Goal: Entertainment & Leisure: Consume media (video, audio)

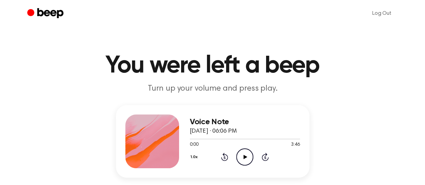
click at [245, 154] on icon "Play Audio" at bounding box center [244, 156] width 17 height 17
click at [247, 156] on icon "Pause Audio" at bounding box center [244, 156] width 17 height 17
click at [244, 161] on icon "Play Audio" at bounding box center [244, 156] width 17 height 17
click at [244, 161] on icon "Pause Audio" at bounding box center [244, 156] width 17 height 17
click at [244, 161] on icon "Play Audio" at bounding box center [244, 156] width 17 height 17
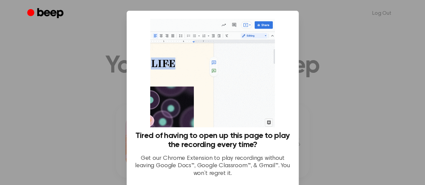
click at [342, 46] on div at bounding box center [212, 92] width 425 height 185
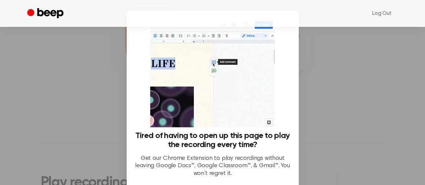
scroll to position [57, 0]
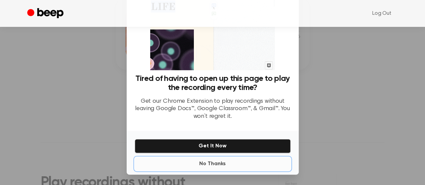
click at [211, 160] on button "No Thanks" at bounding box center [213, 163] width 156 height 13
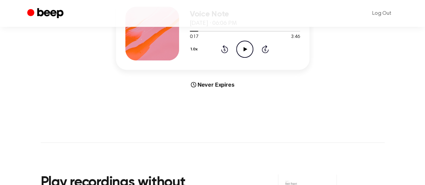
click at [241, 52] on icon "Play Audio" at bounding box center [244, 49] width 17 height 17
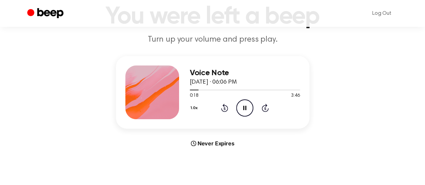
scroll to position [48, 0]
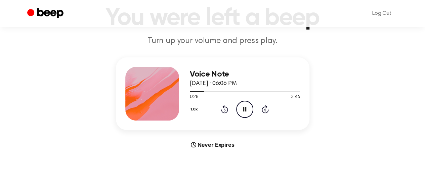
click at [246, 105] on icon "Pause Audio" at bounding box center [244, 109] width 17 height 17
click at [246, 105] on icon "Play Audio" at bounding box center [244, 109] width 17 height 17
click at [246, 105] on icon "Pause Audio" at bounding box center [244, 109] width 17 height 17
click at [246, 109] on icon "Play Audio" at bounding box center [244, 109] width 17 height 17
click at [246, 109] on icon "Pause Audio" at bounding box center [244, 109] width 17 height 17
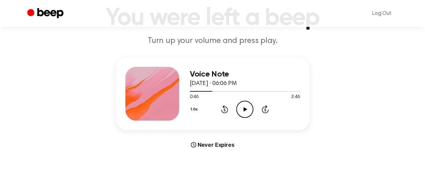
click at [246, 109] on icon "Play Audio" at bounding box center [244, 109] width 17 height 17
click at [246, 109] on icon "Pause Audio" at bounding box center [244, 109] width 17 height 17
click at [246, 109] on icon "Play Audio" at bounding box center [244, 109] width 17 height 17
click at [246, 109] on icon "Pause Audio" at bounding box center [244, 109] width 17 height 17
click at [246, 109] on icon "Play Audio" at bounding box center [244, 109] width 17 height 17
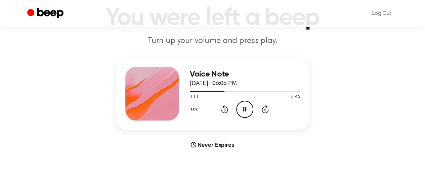
click at [246, 109] on icon "Pause Audio" at bounding box center [244, 109] width 17 height 17
click at [246, 109] on icon "Play Audio" at bounding box center [244, 109] width 17 height 17
click at [246, 109] on icon "Pause Audio" at bounding box center [244, 109] width 17 height 17
click at [246, 109] on icon "Play Audio" at bounding box center [244, 109] width 17 height 17
click at [246, 109] on icon "Pause Audio" at bounding box center [244, 109] width 17 height 17
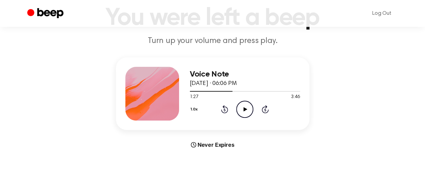
click at [246, 109] on icon "Play Audio" at bounding box center [244, 109] width 17 height 17
click at [246, 109] on icon "Pause Audio" at bounding box center [244, 109] width 17 height 17
click at [406, 88] on div "Voice Note [DATE] · 06:06 PM 1:38 3:46 Your browser does not support the [objec…" at bounding box center [212, 102] width 409 height 91
click at [244, 106] on icon "Play Audio" at bounding box center [244, 109] width 17 height 17
click at [244, 106] on icon "Pause Audio" at bounding box center [244, 109] width 17 height 17
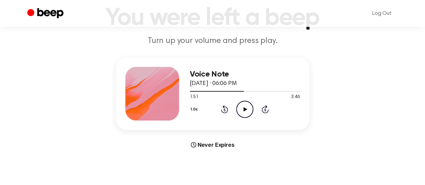
click at [244, 106] on icon "Play Audio" at bounding box center [244, 109] width 17 height 17
click at [364, 57] on div "Voice Note [DATE] · 06:06 PM 2:06 3:46 Your browser does not support the [objec…" at bounding box center [212, 102] width 409 height 91
click at [249, 111] on icon "Pause Audio" at bounding box center [244, 109] width 17 height 17
click at [249, 111] on icon "Play Audio" at bounding box center [244, 109] width 17 height 17
click at [249, 111] on icon "Pause Audio" at bounding box center [244, 109] width 17 height 17
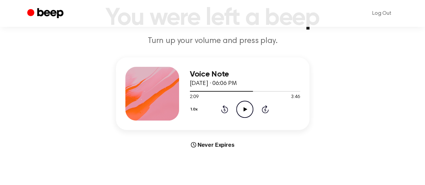
click at [249, 111] on icon "Play Audio" at bounding box center [244, 109] width 17 height 17
click at [249, 111] on icon "Pause Audio" at bounding box center [244, 109] width 17 height 17
click at [249, 111] on icon "Play Audio" at bounding box center [244, 109] width 17 height 17
click at [249, 111] on icon "Pause Audio" at bounding box center [244, 109] width 17 height 17
click at [249, 111] on icon "Play Audio" at bounding box center [244, 109] width 17 height 17
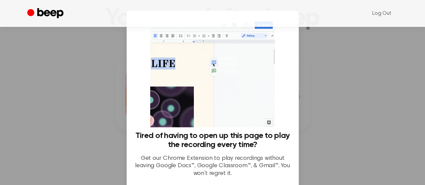
click at [318, 100] on div at bounding box center [212, 92] width 425 height 185
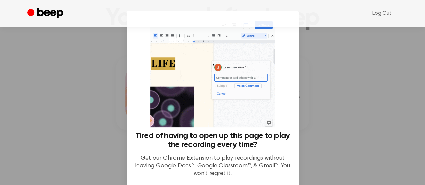
scroll to position [57, 0]
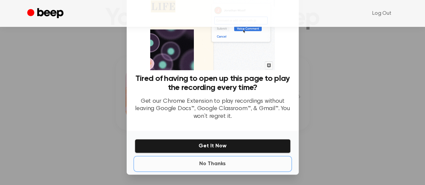
click at [214, 159] on button "No Thanks" at bounding box center [213, 163] width 156 height 13
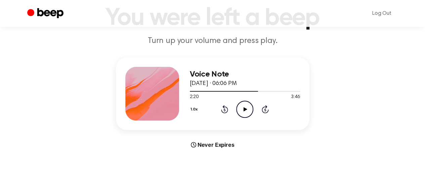
click at [243, 108] on icon "Play Audio" at bounding box center [244, 109] width 17 height 17
click at [247, 111] on icon "Pause Audio" at bounding box center [244, 109] width 17 height 17
click at [247, 111] on icon "Play Audio" at bounding box center [244, 109] width 17 height 17
click at [247, 111] on icon "Pause Audio" at bounding box center [244, 109] width 17 height 17
click at [247, 111] on icon "Play Audio" at bounding box center [244, 109] width 17 height 17
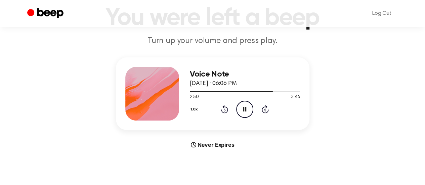
click at [247, 111] on icon "Pause Audio" at bounding box center [244, 109] width 17 height 17
click at [247, 111] on icon "Play Audio" at bounding box center [244, 109] width 17 height 17
click at [247, 111] on icon "Pause Audio" at bounding box center [244, 109] width 17 height 17
click at [244, 116] on circle at bounding box center [244, 109] width 16 height 16
click at [241, 112] on icon "Pause Audio" at bounding box center [244, 109] width 17 height 17
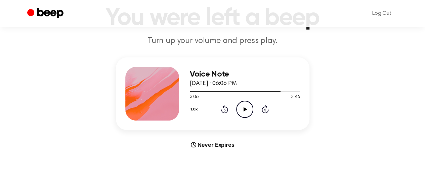
click at [244, 109] on icon at bounding box center [245, 109] width 4 height 4
click at [244, 109] on icon at bounding box center [244, 109] width 3 height 4
click at [244, 109] on icon at bounding box center [245, 109] width 4 height 4
click at [244, 109] on icon at bounding box center [244, 109] width 3 height 4
click at [244, 109] on icon at bounding box center [245, 109] width 4 height 4
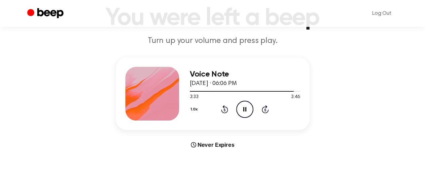
click at [244, 109] on icon at bounding box center [244, 109] width 3 height 4
click at [244, 109] on icon at bounding box center [245, 109] width 4 height 4
click at [244, 109] on icon at bounding box center [244, 109] width 3 height 4
click at [244, 109] on icon at bounding box center [245, 109] width 4 height 4
click at [242, 106] on icon "Pause Audio" at bounding box center [244, 109] width 17 height 17
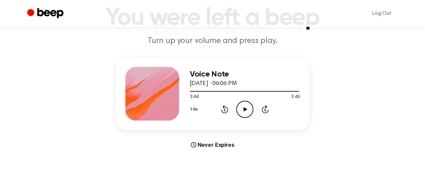
click at [247, 111] on icon "Play Audio" at bounding box center [244, 109] width 17 height 17
